Goal: Task Accomplishment & Management: Complete application form

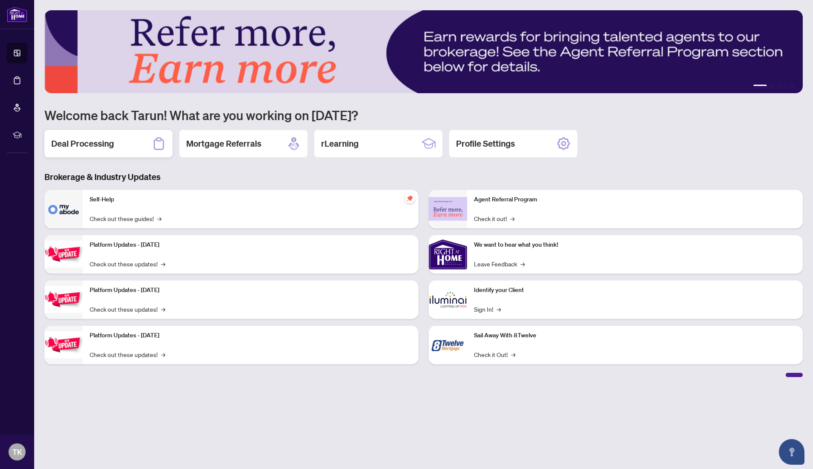
click at [88, 150] on div "Deal Processing" at bounding box center [108, 143] width 128 height 27
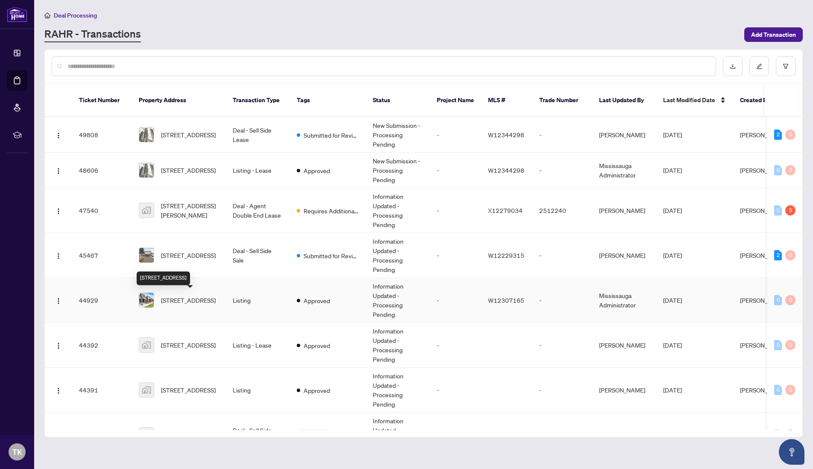
click at [192, 302] on span "[STREET_ADDRESS]" at bounding box center [188, 299] width 55 height 9
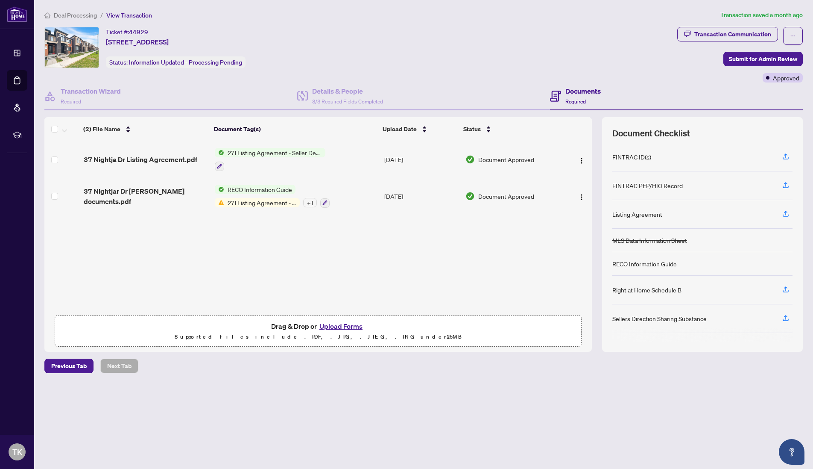
click at [328, 324] on button "Upload Forms" at bounding box center [341, 325] width 48 height 11
click at [334, 326] on button "Upload Forms" at bounding box center [341, 325] width 48 height 11
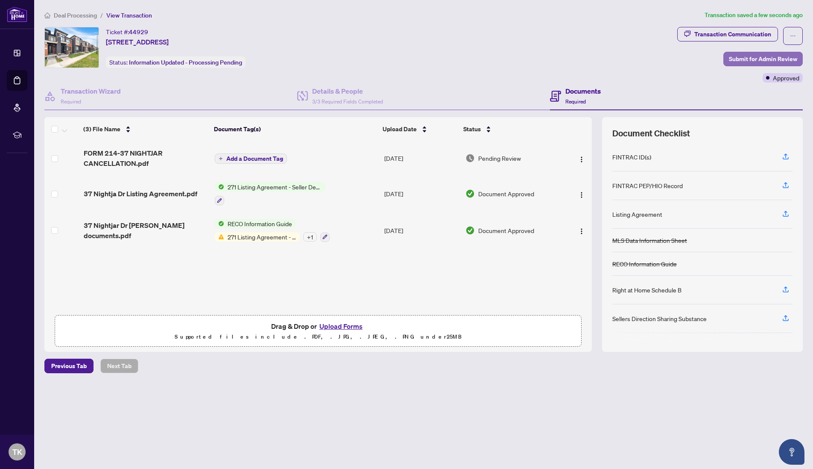
click at [752, 63] on span "Submit for Admin Review" at bounding box center [763, 59] width 68 height 14
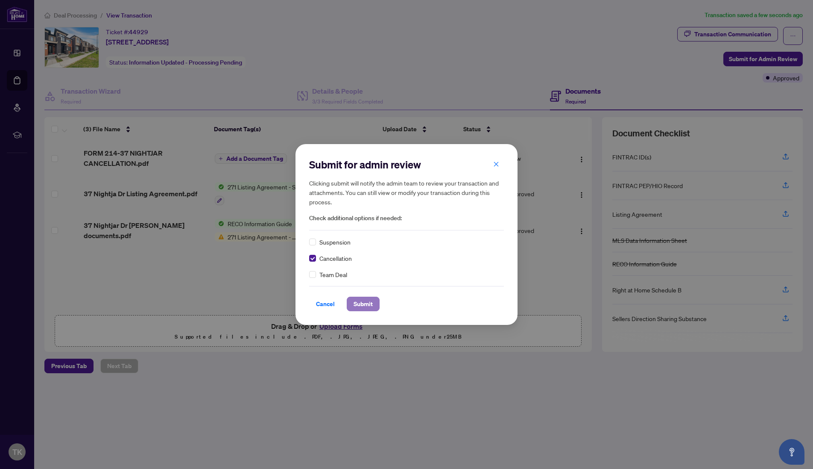
click at [351, 303] on button "Submit" at bounding box center [363, 303] width 33 height 15
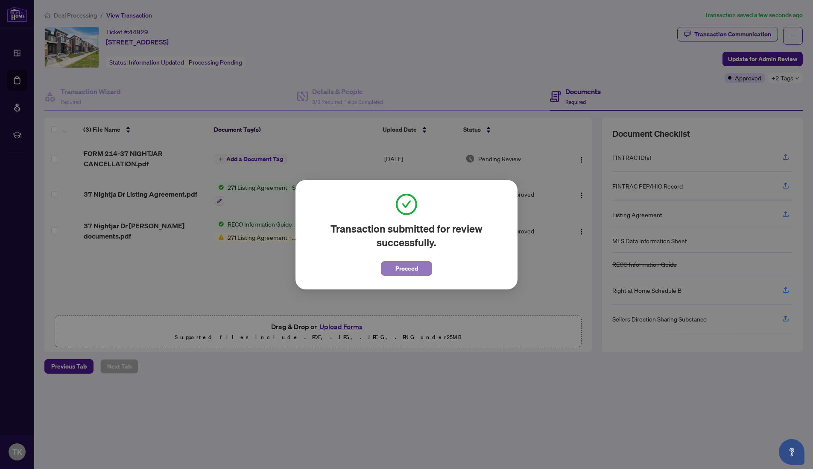
click at [424, 270] on button "Proceed" at bounding box center [406, 268] width 51 height 15
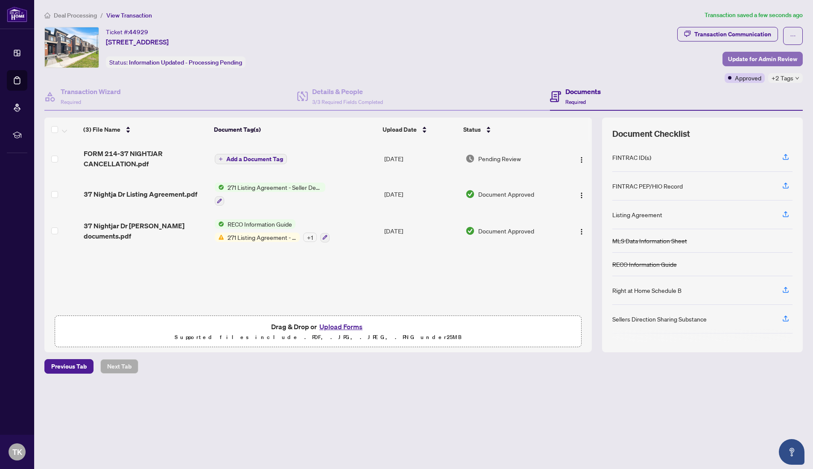
click at [756, 58] on span "Update for Admin Review" at bounding box center [762, 59] width 69 height 14
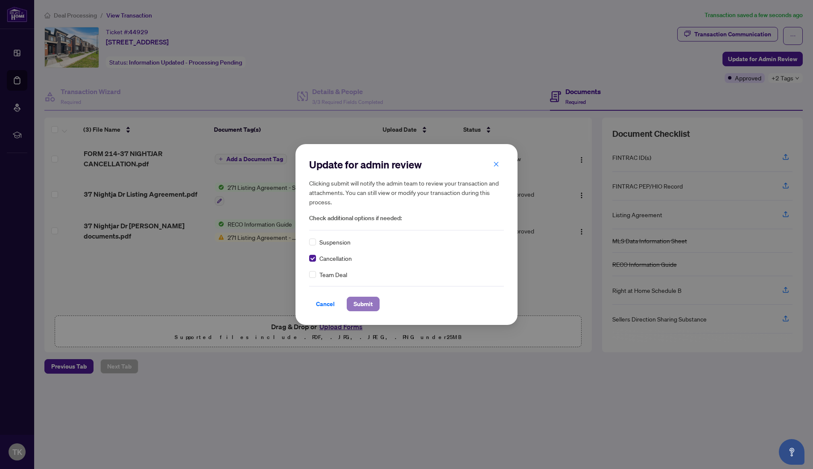
click at [351, 305] on button "Submit" at bounding box center [363, 303] width 33 height 15
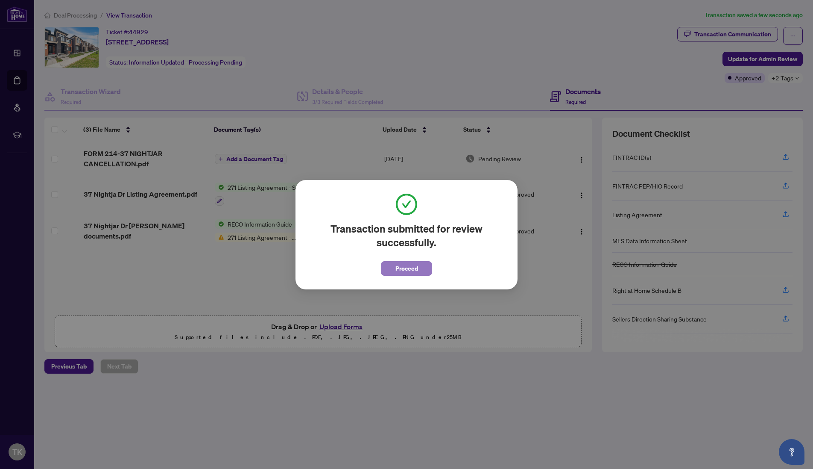
click at [411, 267] on span "Proceed" at bounding box center [407, 268] width 23 height 14
